Goal: Information Seeking & Learning: Check status

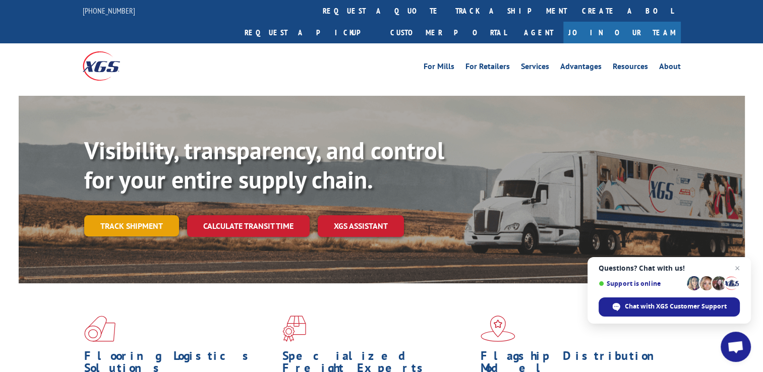
click at [130, 215] on link "Track shipment" at bounding box center [131, 225] width 95 height 21
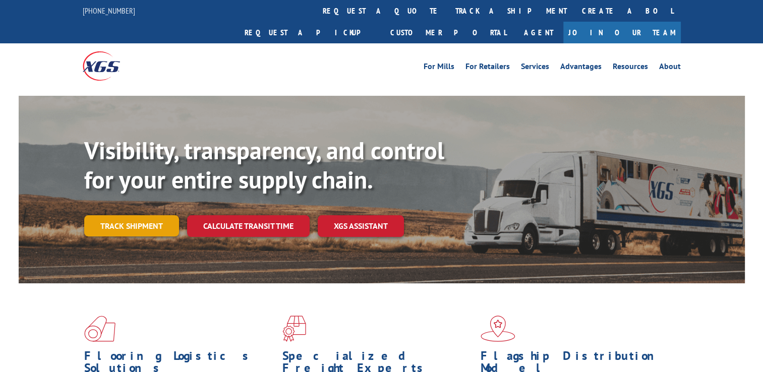
click at [150, 215] on link "Track shipment" at bounding box center [131, 225] width 95 height 21
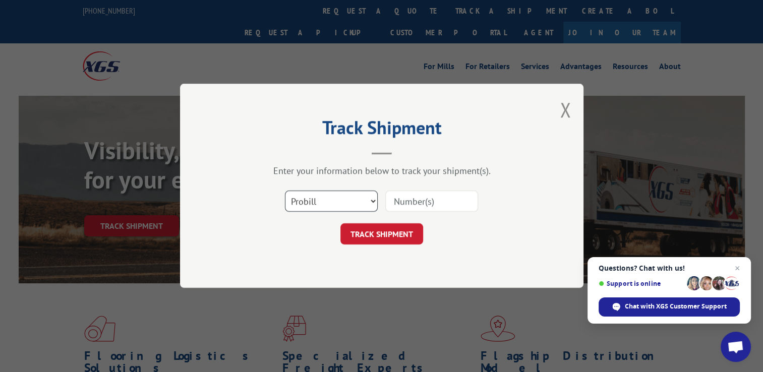
click at [369, 202] on select "Select category... Probill BOL PO" at bounding box center [331, 201] width 93 height 21
click at [285, 191] on select "Select category... Probill BOL PO" at bounding box center [331, 201] width 93 height 21
click at [429, 204] on input at bounding box center [431, 201] width 93 height 21
type input "17402727"
click at [389, 231] on button "TRACK SHIPMENT" at bounding box center [381, 234] width 83 height 21
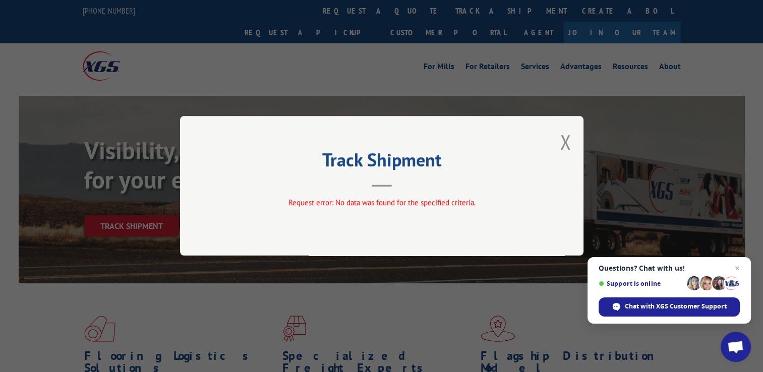
click at [557, 144] on div "Track Shipment Request error: No data was found for the specified criteria." at bounding box center [381, 186] width 403 height 140
click at [560, 142] on button "Close modal" at bounding box center [565, 142] width 11 height 27
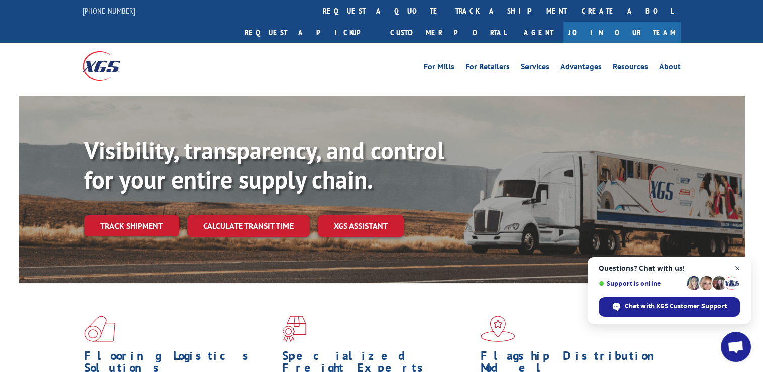
click at [736, 269] on span "Close chat" at bounding box center [737, 268] width 13 height 13
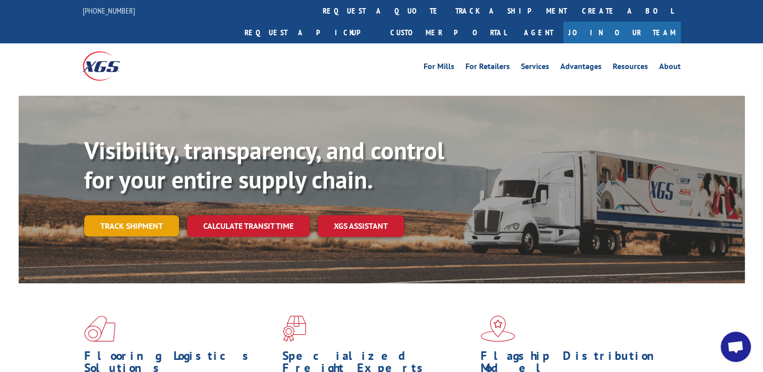
click at [135, 215] on link "Track shipment" at bounding box center [131, 225] width 95 height 21
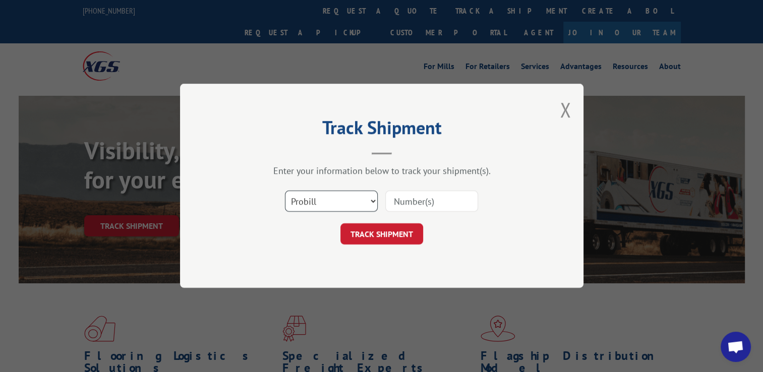
click at [372, 204] on select "Select category... Probill BOL PO" at bounding box center [331, 201] width 93 height 21
select select "bol"
click at [285, 191] on select "Select category... Probill BOL PO" at bounding box center [331, 201] width 93 height 21
click at [432, 210] on input at bounding box center [431, 201] width 93 height 21
type input "17402727"
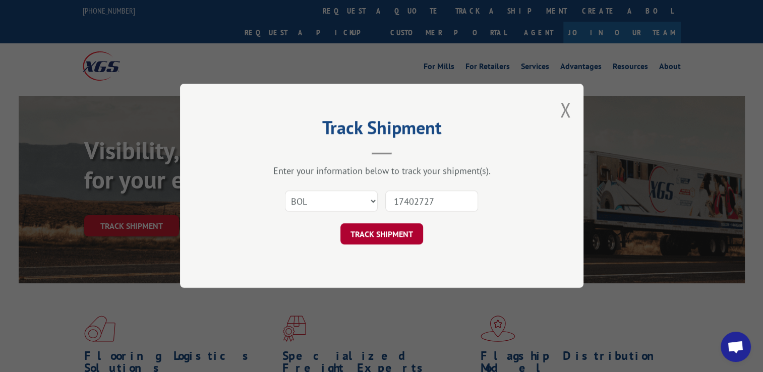
click at [412, 238] on button "TRACK SHIPMENT" at bounding box center [381, 234] width 83 height 21
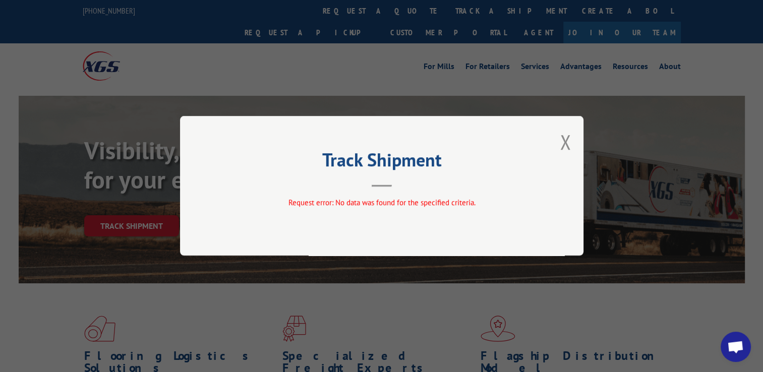
drag, startPoint x: 569, startPoint y: 144, endPoint x: 556, endPoint y: 148, distance: 13.4
click at [569, 144] on button "Close modal" at bounding box center [565, 142] width 11 height 27
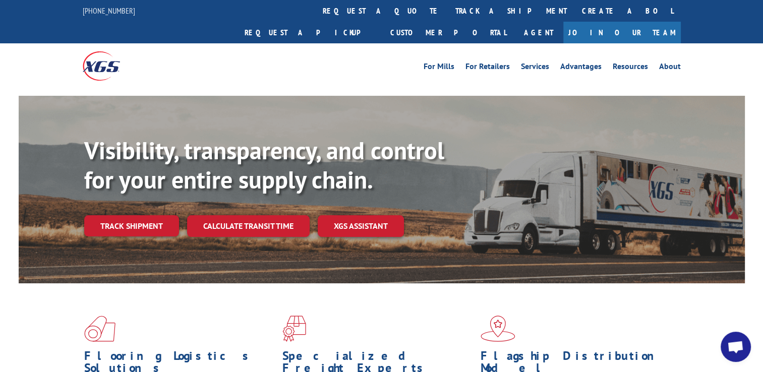
click at [110, 215] on link "Track shipment" at bounding box center [131, 225] width 95 height 21
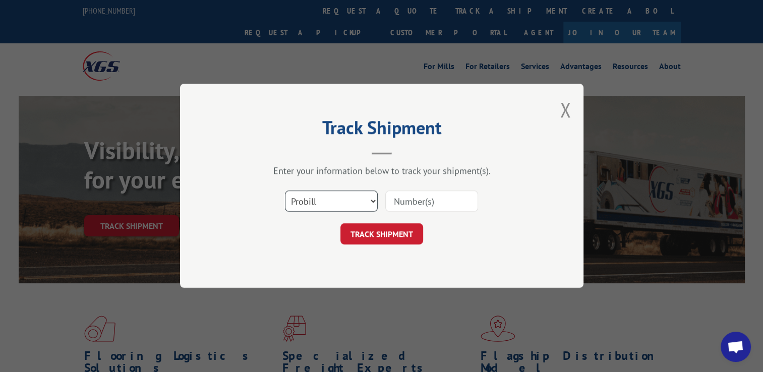
click at [359, 203] on select "Select category... Probill BOL PO" at bounding box center [331, 201] width 93 height 21
select select "po"
click at [285, 191] on select "Select category... Probill BOL PO" at bounding box center [331, 201] width 93 height 21
click at [425, 200] on input at bounding box center [431, 201] width 93 height 21
type input "17402727"
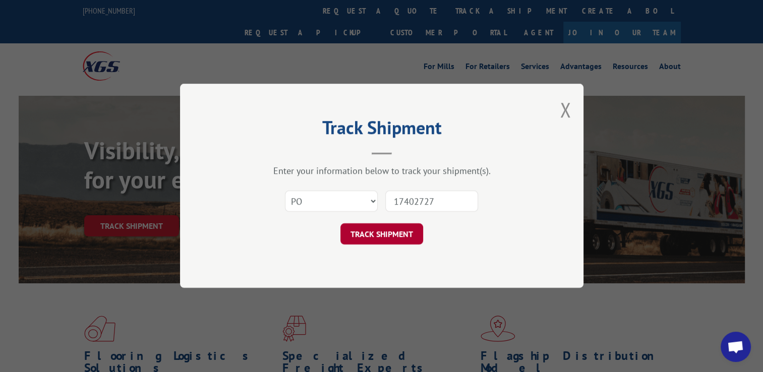
click at [404, 236] on button "TRACK SHIPMENT" at bounding box center [381, 234] width 83 height 21
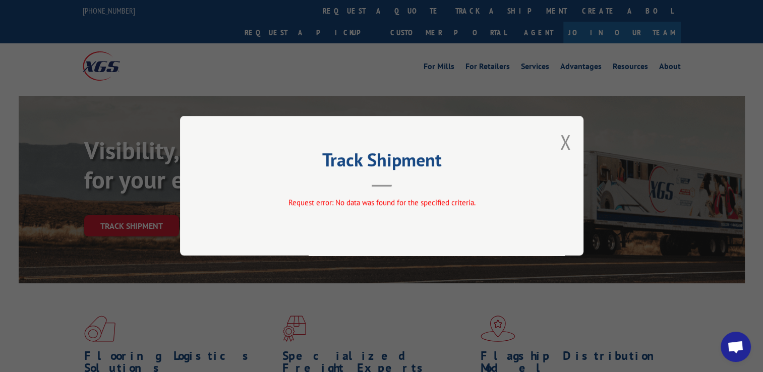
click at [573, 137] on div "Track Shipment Request error: No data was found for the specified criteria." at bounding box center [381, 186] width 403 height 140
click at [557, 157] on div "Track Shipment Request error: No data was found for the specified criteria." at bounding box center [381, 186] width 403 height 140
click at [557, 146] on div "Track Shipment Request error: No data was found for the specified criteria." at bounding box center [381, 186] width 403 height 140
drag, startPoint x: 580, startPoint y: 147, endPoint x: 573, endPoint y: 147, distance: 7.6
click at [578, 147] on div "Track Shipment Request error: No data was found for the specified criteria." at bounding box center [381, 186] width 403 height 140
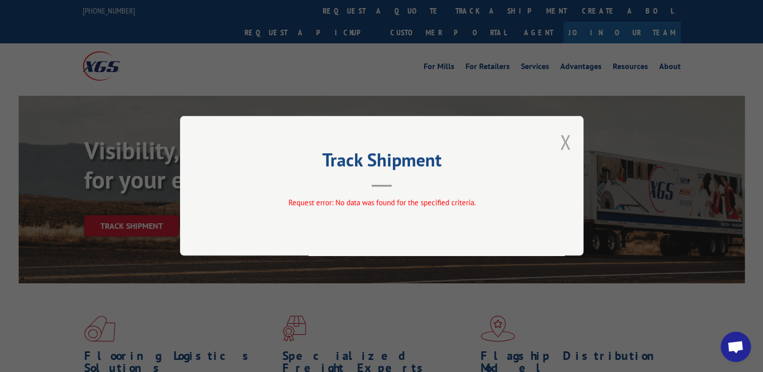
click at [568, 144] on button "Close modal" at bounding box center [565, 142] width 11 height 27
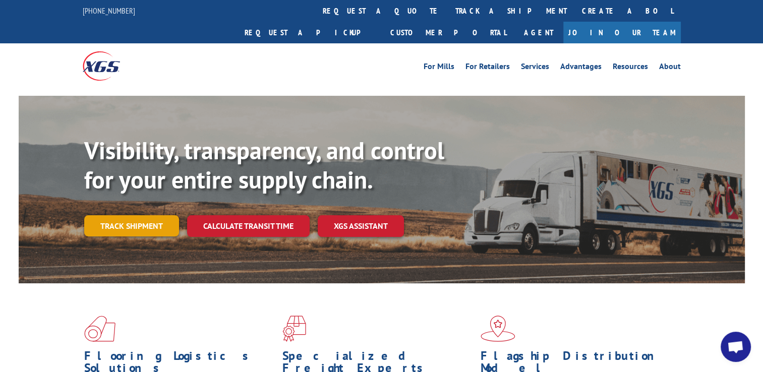
click at [117, 215] on link "Track shipment" at bounding box center [131, 225] width 95 height 21
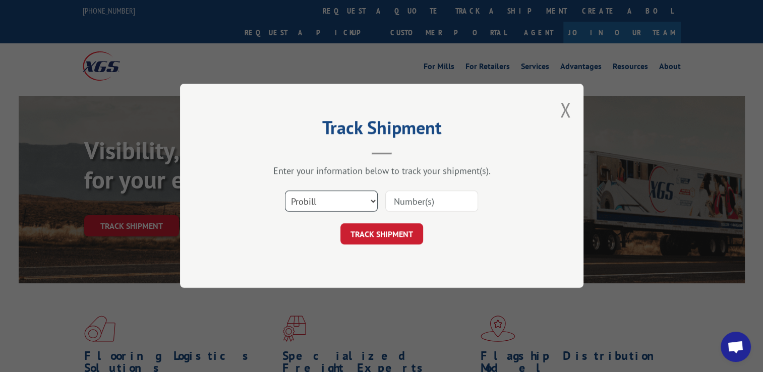
click at [341, 193] on select "Select category... Probill BOL PO" at bounding box center [331, 201] width 93 height 21
select select "bol"
click at [285, 191] on select "Select category... Probill BOL PO" at bounding box center [331, 201] width 93 height 21
click at [434, 202] on input at bounding box center [431, 201] width 93 height 21
type input "17402727"
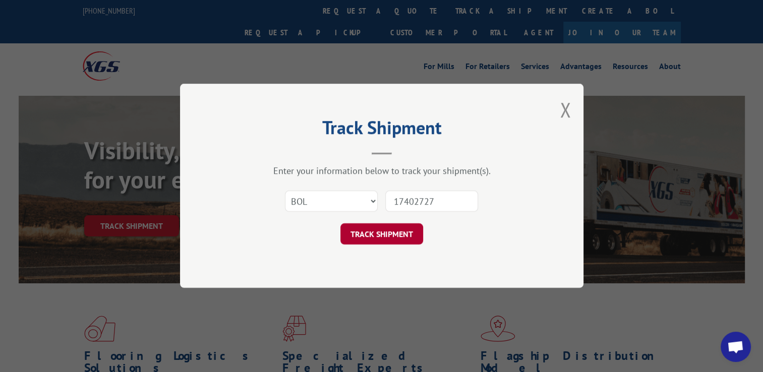
click at [384, 239] on button "TRACK SHIPMENT" at bounding box center [381, 234] width 83 height 21
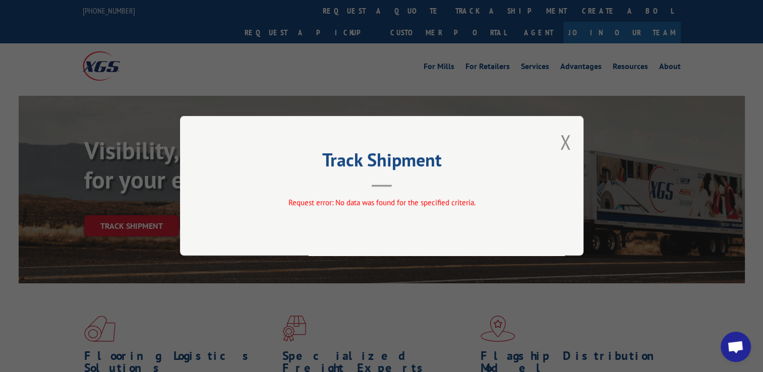
click at [559, 140] on div "Track Shipment Request error: No data was found for the specified criteria." at bounding box center [381, 186] width 403 height 140
click at [563, 136] on button "Close modal" at bounding box center [565, 142] width 11 height 27
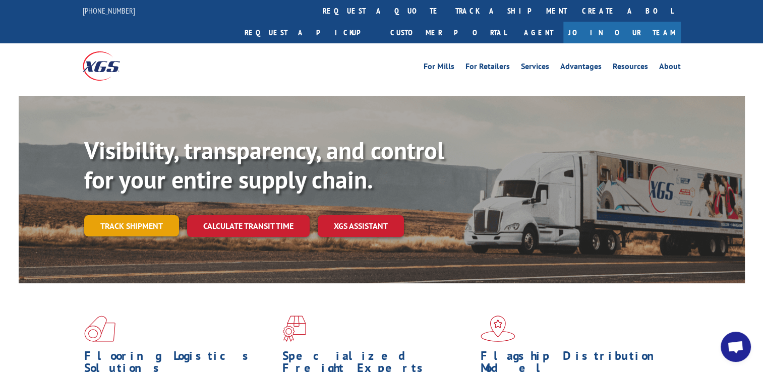
click at [125, 215] on link "Track shipment" at bounding box center [131, 225] width 95 height 21
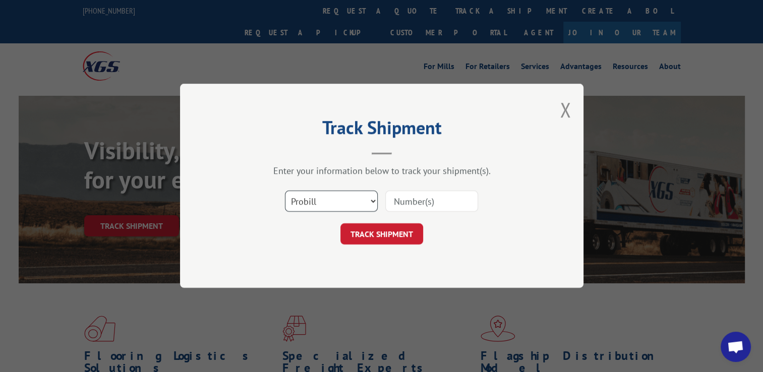
click at [344, 205] on select "Select category... Probill BOL PO" at bounding box center [331, 201] width 93 height 21
click at [285, 191] on select "Select category... Probill BOL PO" at bounding box center [331, 201] width 93 height 21
click at [436, 209] on input at bounding box center [431, 201] width 93 height 21
type input "17402727"
click button "TRACK SHIPMENT" at bounding box center [381, 234] width 83 height 21
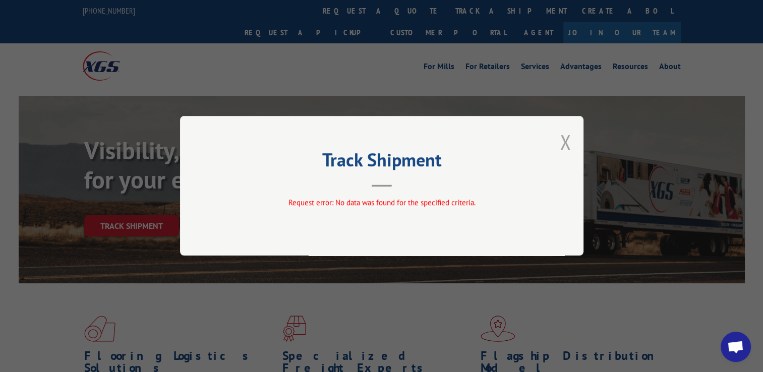
click at [568, 147] on button "Close modal" at bounding box center [565, 142] width 11 height 27
